Goal: Task Accomplishment & Management: Use online tool/utility

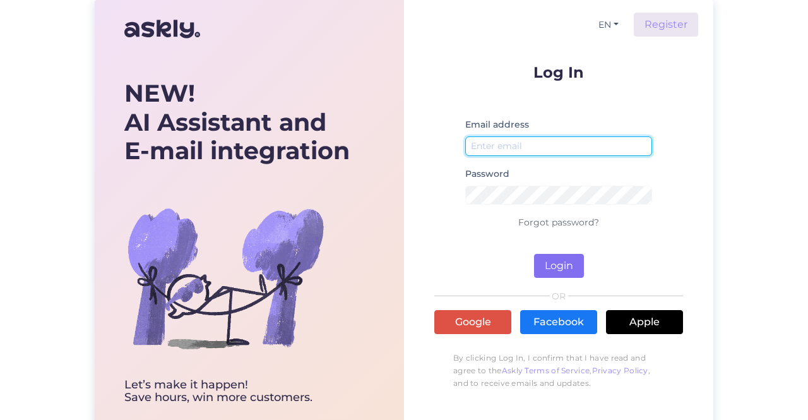
type input "[EMAIL_ADDRESS][DOMAIN_NAME]"
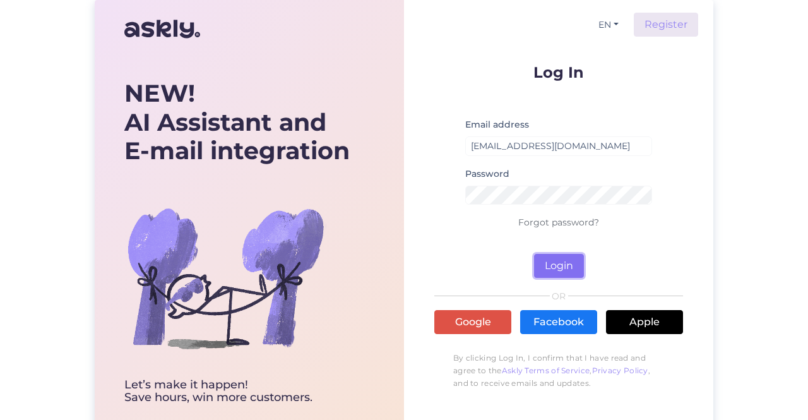
click at [557, 261] on button "Login" at bounding box center [559, 266] width 50 height 24
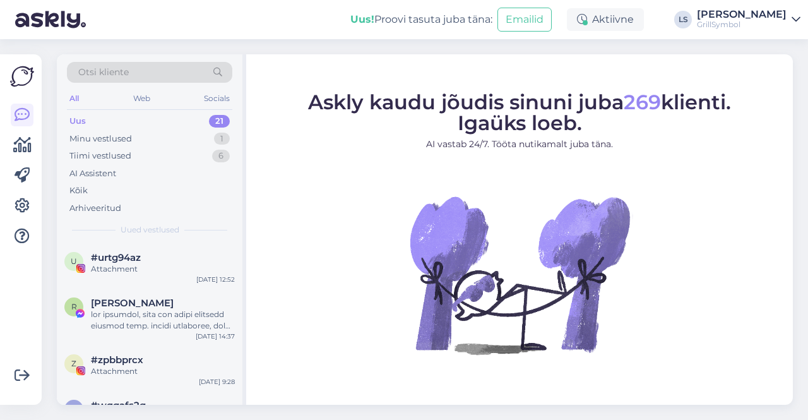
click at [102, 118] on div "Uus 21" at bounding box center [149, 121] width 165 height 18
click at [71, 95] on div "All" at bounding box center [74, 98] width 15 height 16
click at [112, 136] on div "Minu vestlused" at bounding box center [100, 139] width 62 height 13
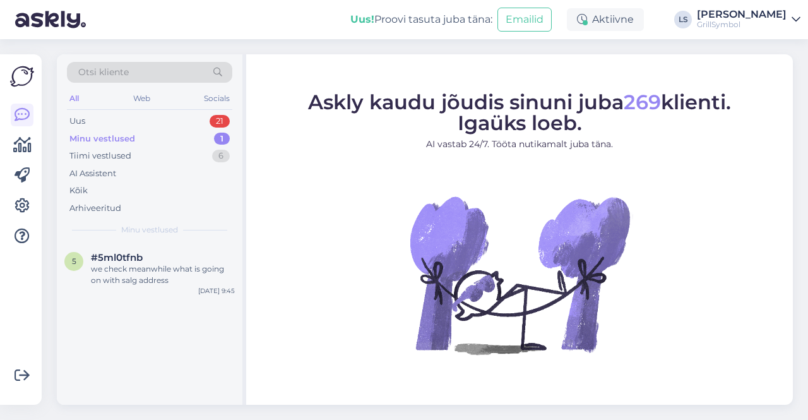
click at [113, 140] on div "Minu vestlused" at bounding box center [102, 139] width 66 height 13
click at [90, 118] on div "Uus 21" at bounding box center [149, 121] width 165 height 18
